Goal: Task Accomplishment & Management: Use online tool/utility

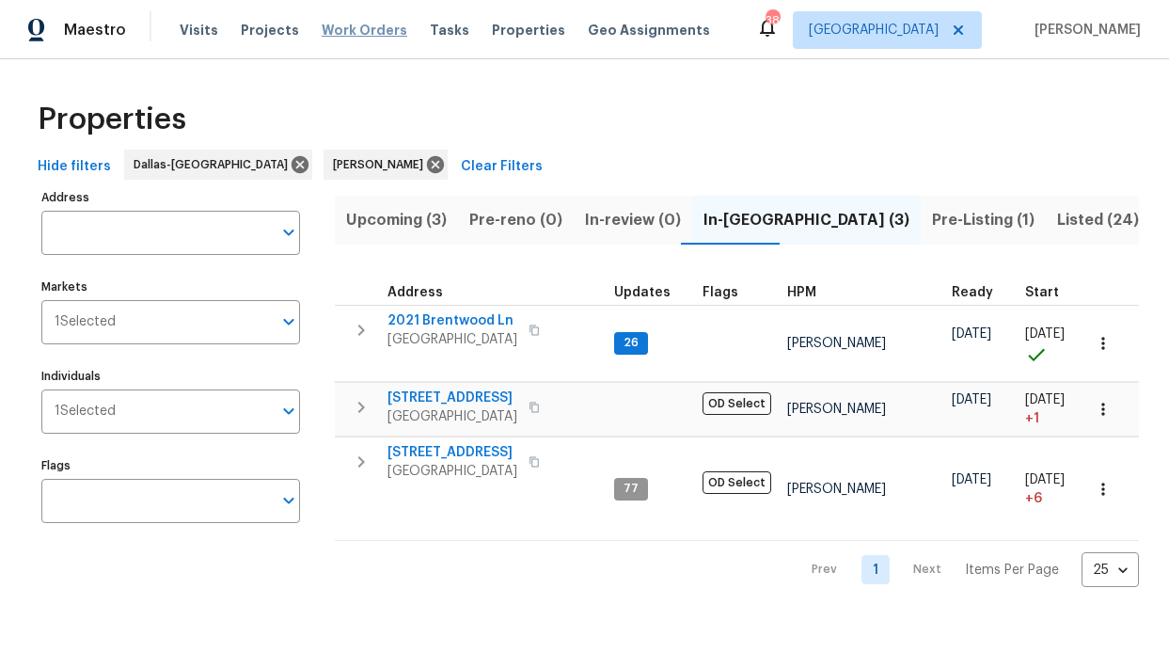
click at [335, 27] on span "Work Orders" at bounding box center [365, 30] width 86 height 19
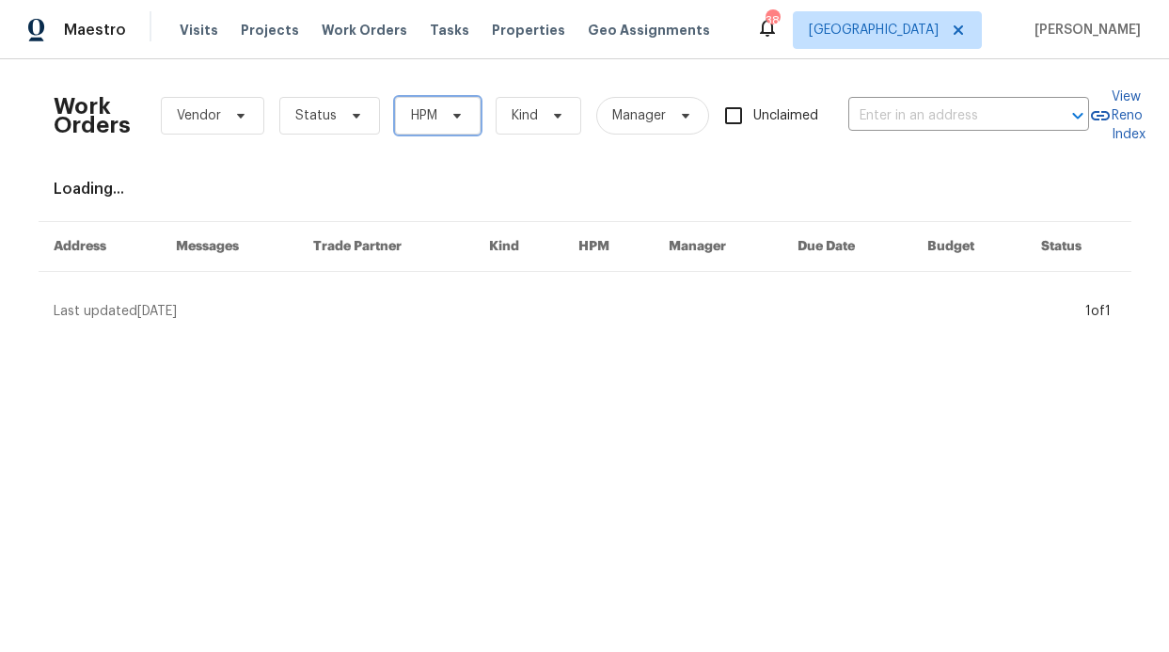
click at [452, 115] on icon at bounding box center [456, 116] width 8 height 5
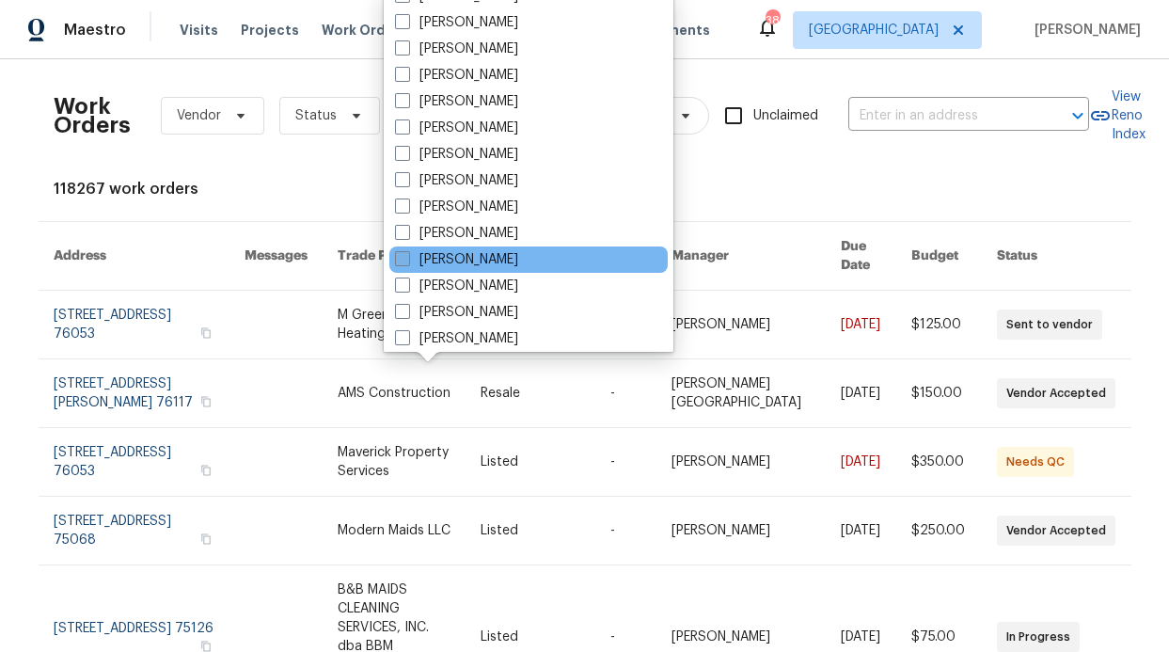
scroll to position [895, 0]
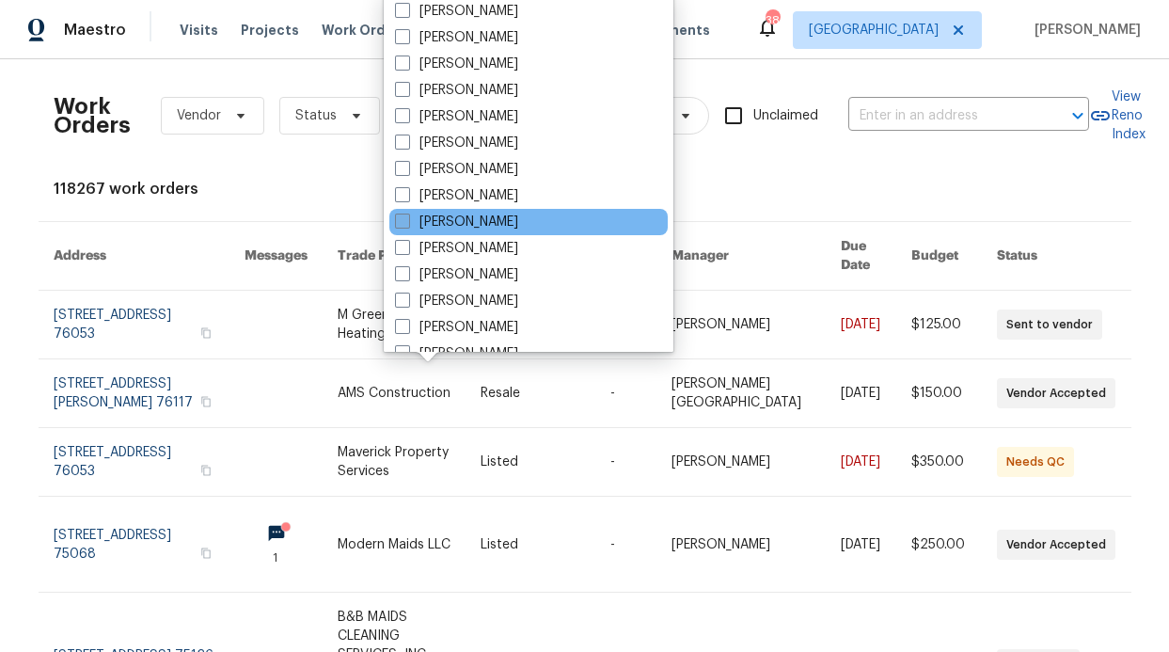
click at [474, 228] on label "[PERSON_NAME]" at bounding box center [456, 222] width 123 height 19
click at [407, 225] on input "[PERSON_NAME]" at bounding box center [401, 219] width 12 height 12
checkbox input "true"
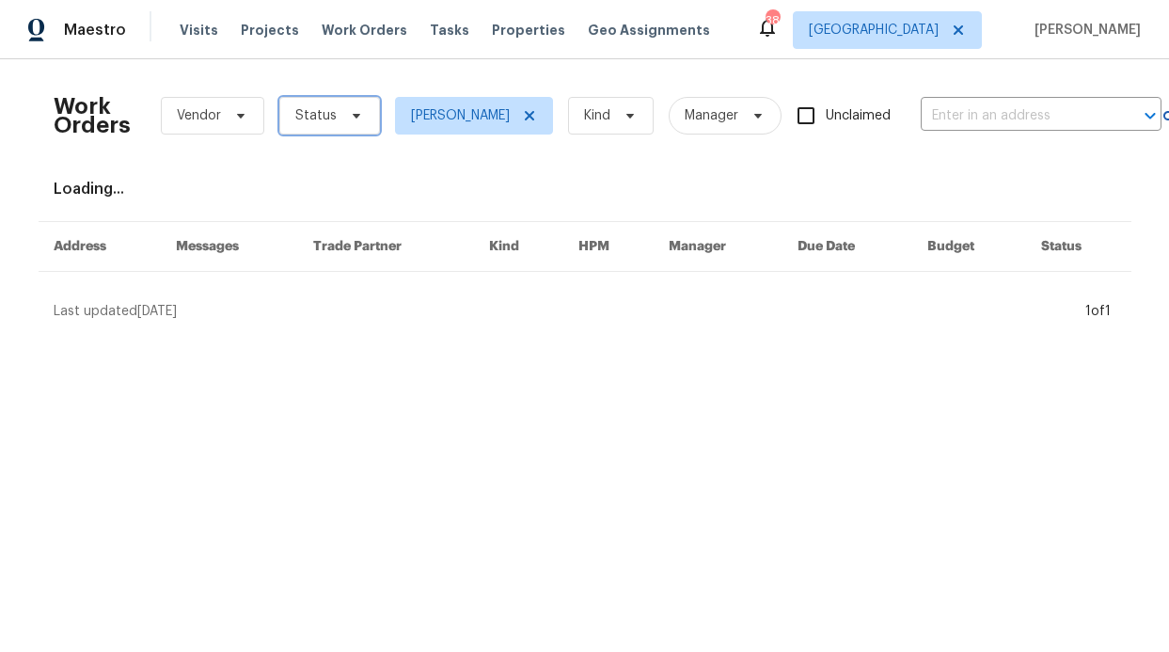
click at [320, 115] on span "Status" at bounding box center [315, 115] width 41 height 19
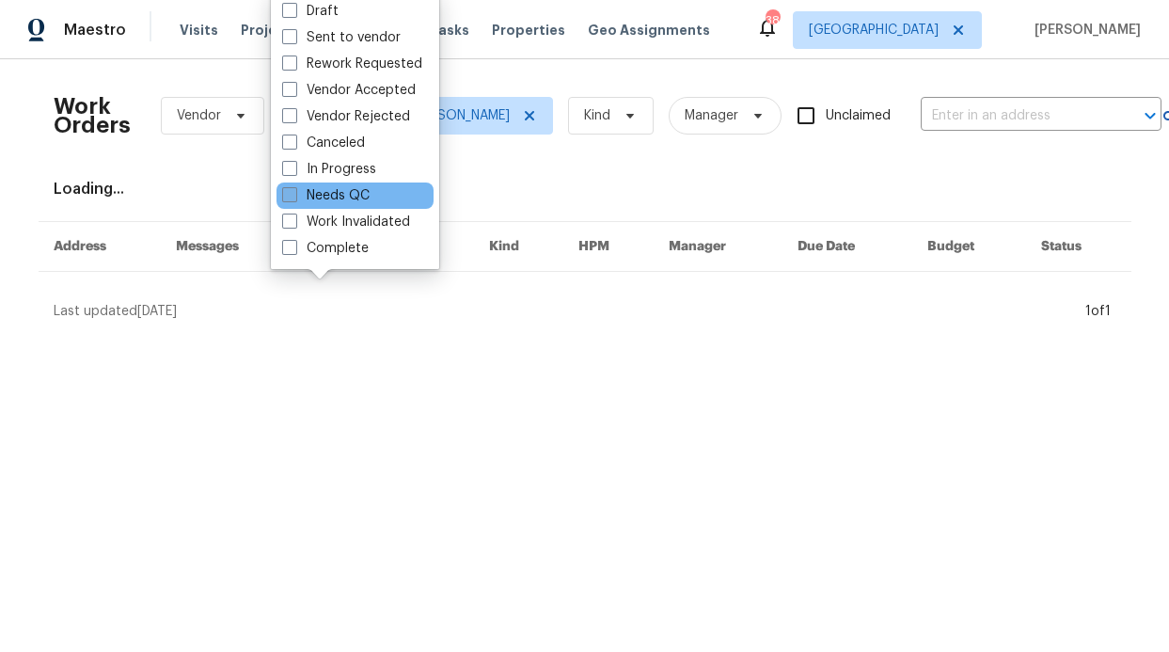
click at [333, 197] on label "Needs QC" at bounding box center [325, 195] width 87 height 19
click at [294, 197] on input "Needs QC" at bounding box center [288, 192] width 12 height 12
checkbox input "true"
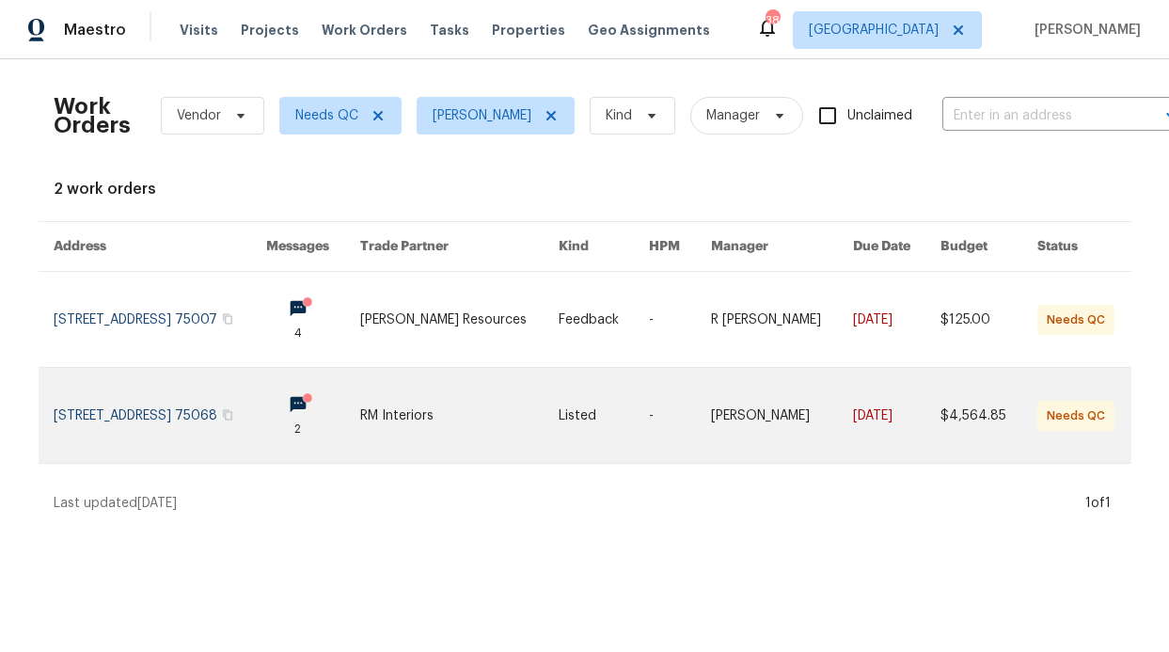
click at [266, 408] on link at bounding box center [160, 415] width 213 height 95
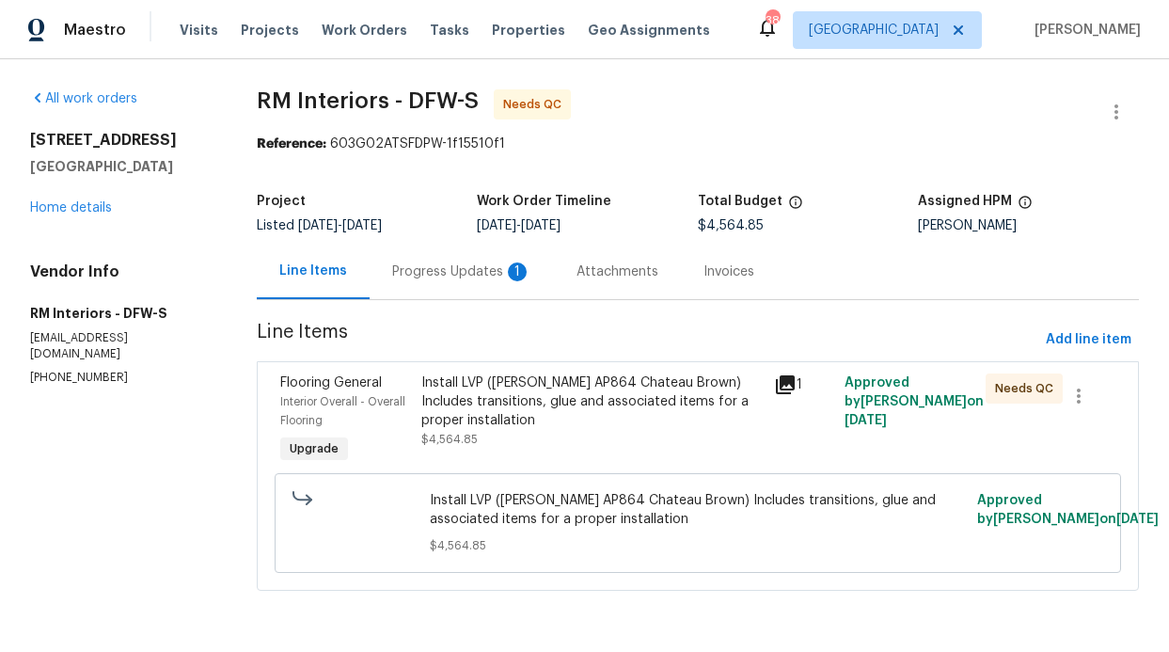
click at [470, 274] on div "Progress Updates 1" at bounding box center [461, 271] width 139 height 19
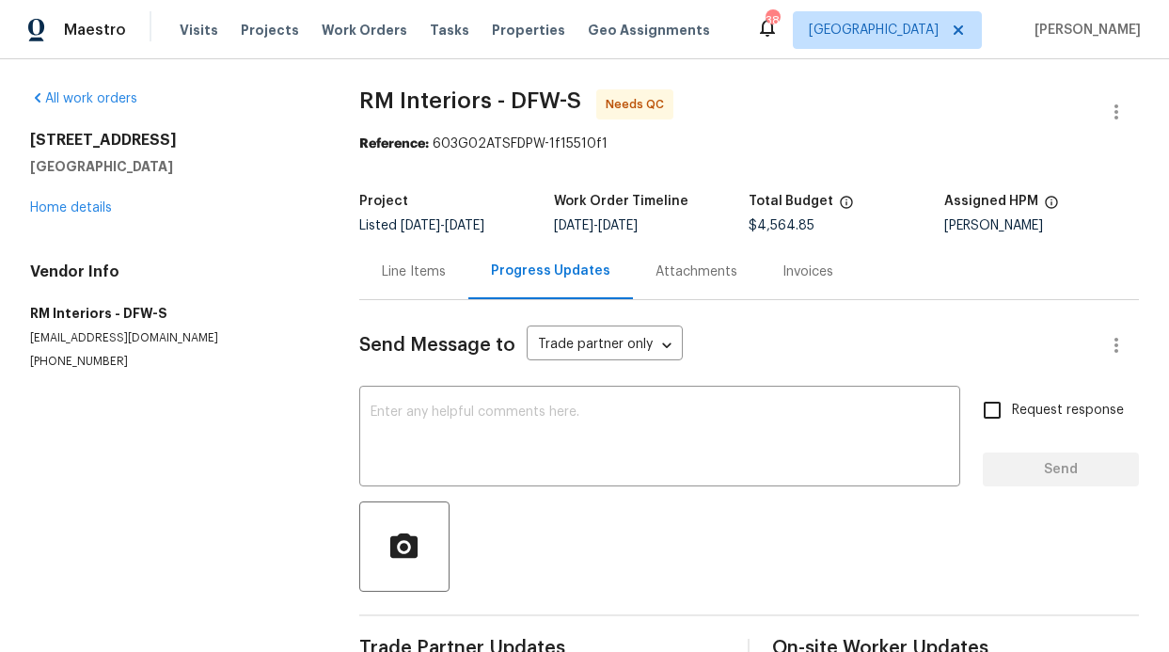
click at [428, 280] on div "Line Items" at bounding box center [414, 271] width 64 height 19
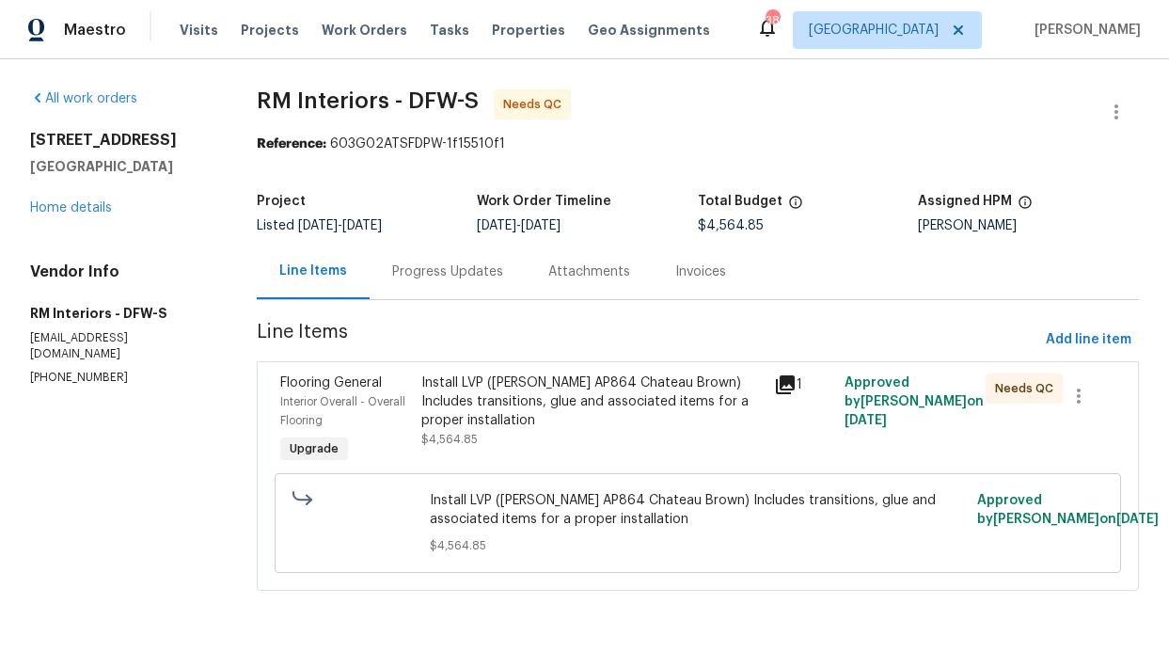
scroll to position [7, 0]
click at [612, 401] on div "Install LVP ([PERSON_NAME] AP864 Chateau Brown) Includes transitions, glue and …" at bounding box center [591, 401] width 341 height 56
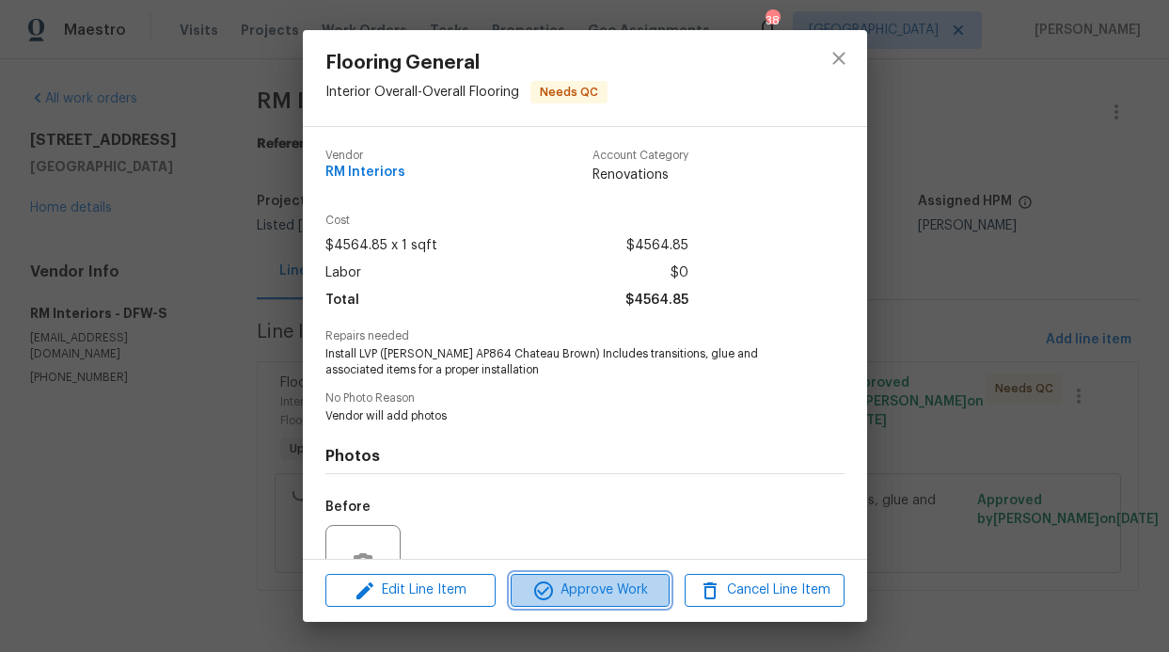
click at [614, 576] on button "Approve Work" at bounding box center [590, 590] width 159 height 33
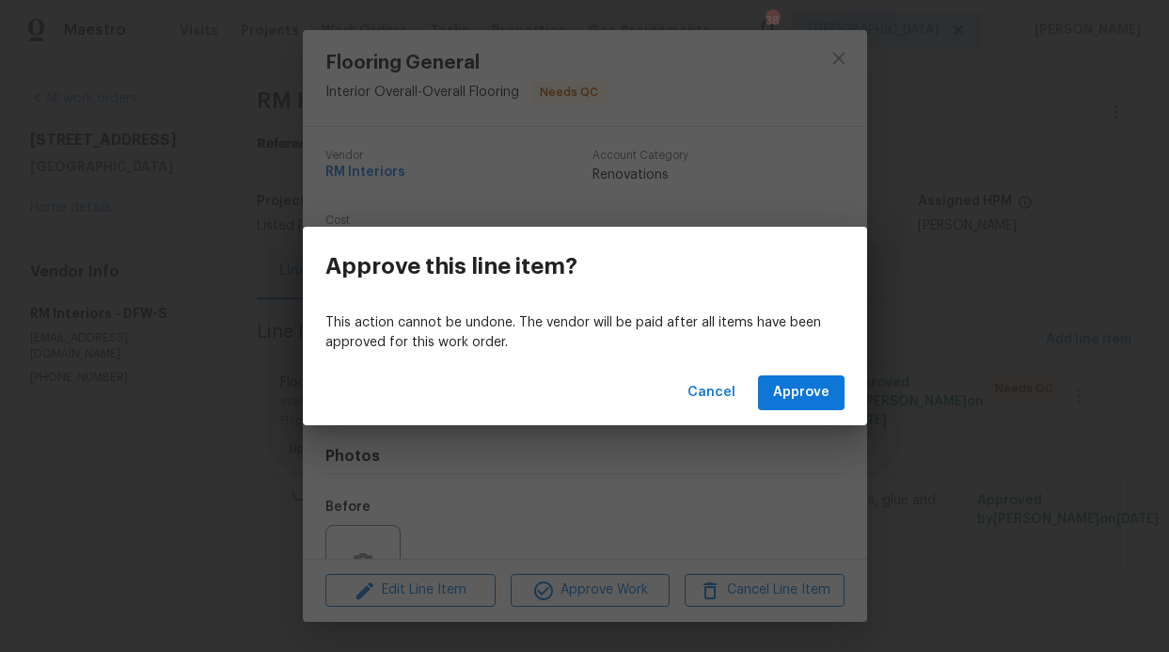
click at [795, 411] on div "Cancel Approve" at bounding box center [585, 392] width 564 height 65
click at [800, 393] on span "Approve" at bounding box center [801, 393] width 56 height 24
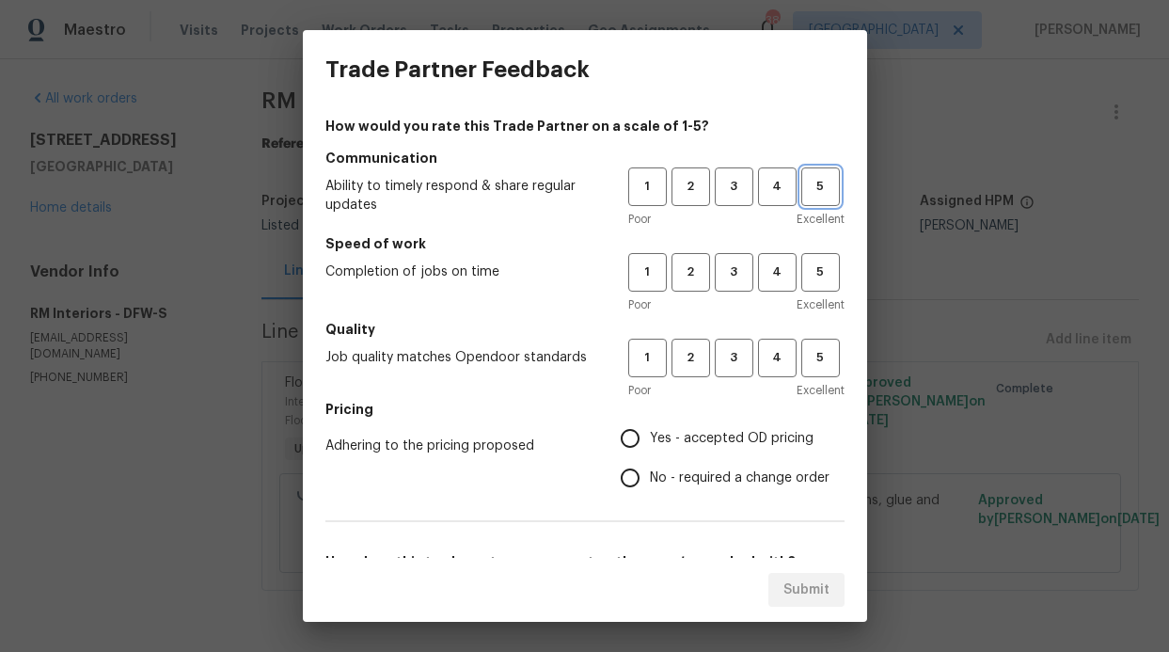
click at [811, 189] on span "5" at bounding box center [820, 187] width 35 height 22
click at [801, 258] on button "5" at bounding box center [820, 272] width 39 height 39
click at [803, 362] on span "5" at bounding box center [820, 358] width 35 height 22
click at [638, 427] on label "Yes - accepted OD pricing" at bounding box center [719, 437] width 219 height 39
click at [638, 427] on input "Yes - accepted OD pricing" at bounding box center [629, 437] width 39 height 39
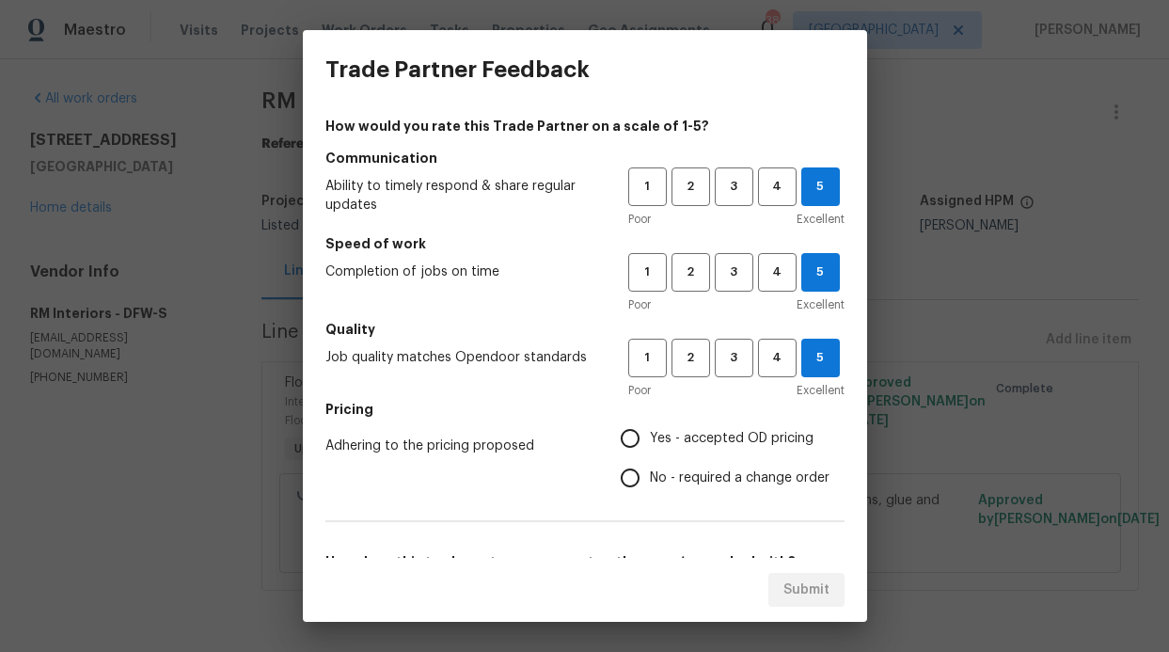
radio input "true"
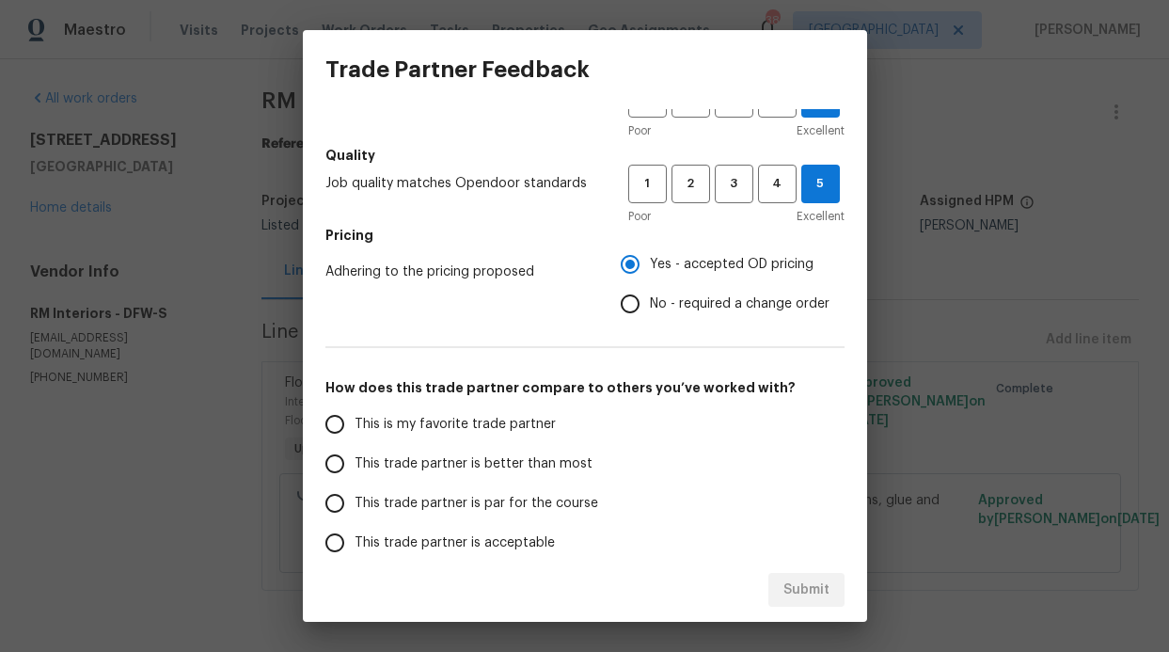
click at [485, 452] on label "This trade partner is better than most" at bounding box center [463, 463] width 297 height 39
click at [354, 452] on input "This trade partner is better than most" at bounding box center [334, 463] width 39 height 39
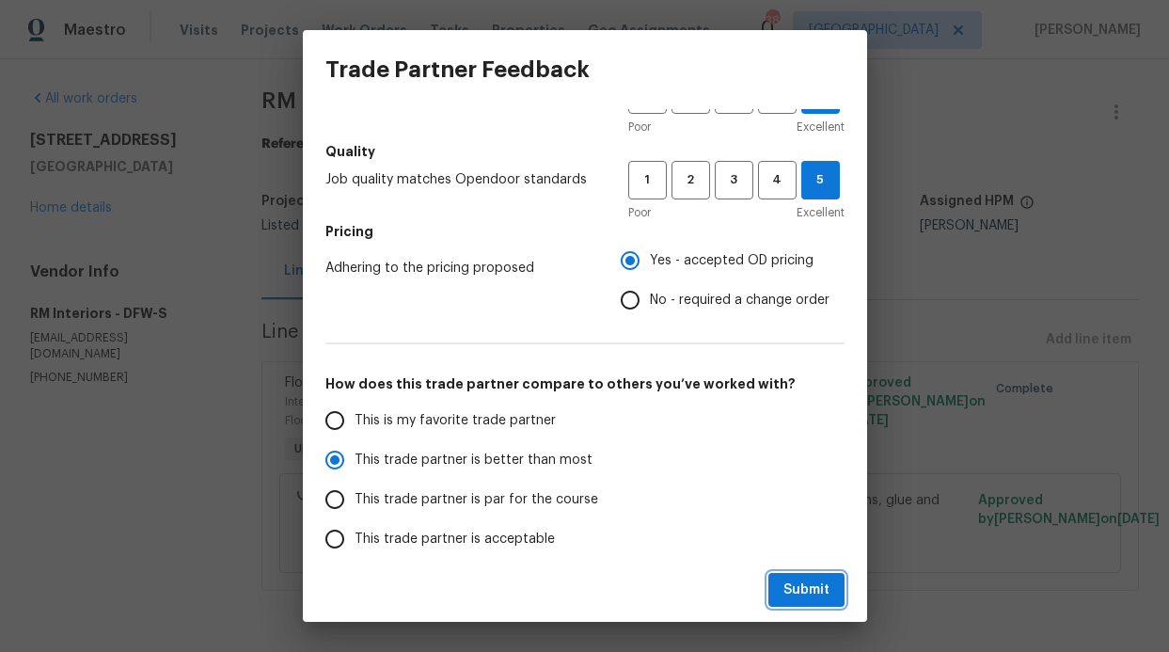
click at [802, 575] on button "Submit" at bounding box center [806, 590] width 76 height 35
radio input "true"
